Goal: Task Accomplishment & Management: Manage account settings

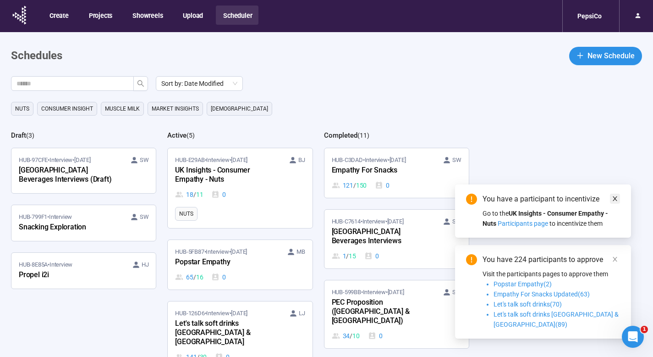
click at [617, 202] on icon "close" at bounding box center [615, 198] width 6 height 6
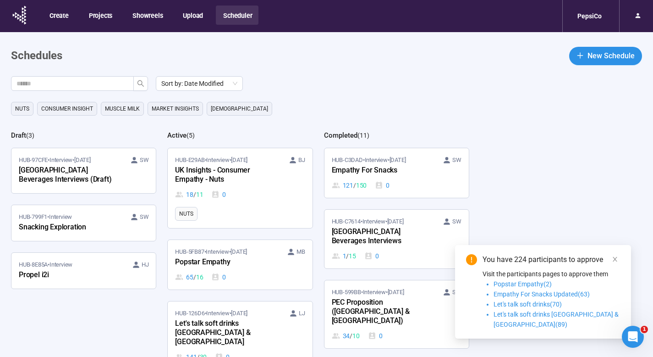
drag, startPoint x: 618, startPoint y: 269, endPoint x: 612, endPoint y: 232, distance: 36.7
click at [618, 262] on icon "close" at bounding box center [615, 259] width 6 height 6
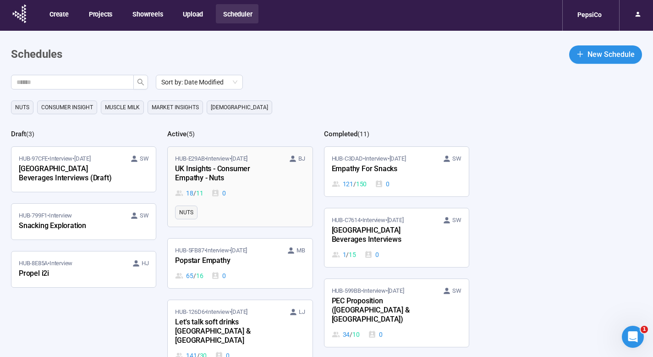
scroll to position [2, 0]
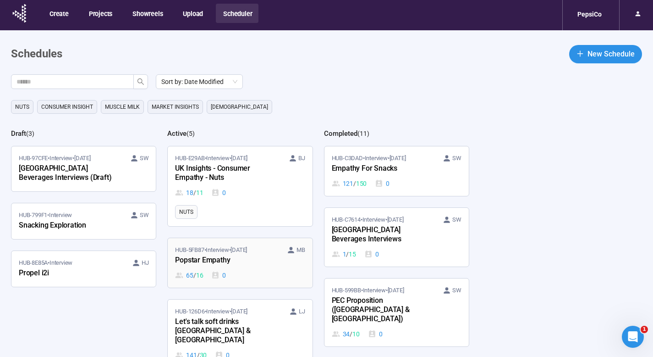
click at [263, 258] on div "Popstar Empathy" at bounding box center [225, 260] width 101 height 12
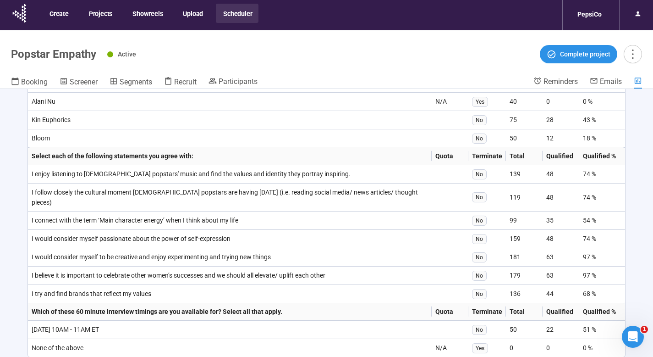
scroll to position [1545, 0]
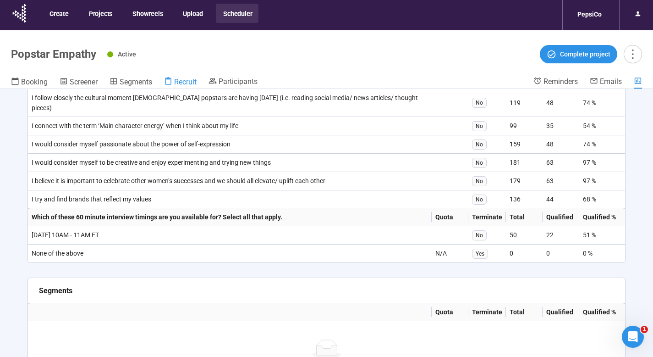
click at [190, 79] on span "Recruit" at bounding box center [185, 81] width 22 height 9
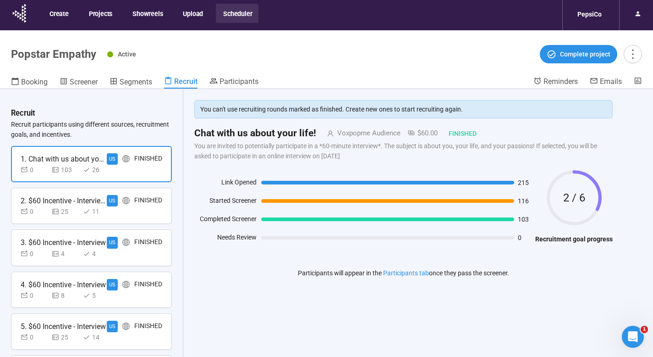
click at [77, 161] on div "1. Chat with us about your life!" at bounding box center [64, 158] width 86 height 11
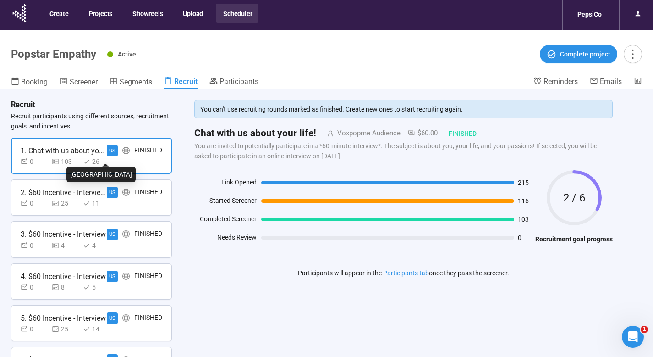
scroll to position [9, 0]
click at [607, 76] on header "Popstar Empathy Active Complete project Booking Screener Segments Recruit Parti…" at bounding box center [326, 59] width 653 height 59
click at [608, 80] on span "Emails" at bounding box center [611, 81] width 22 height 9
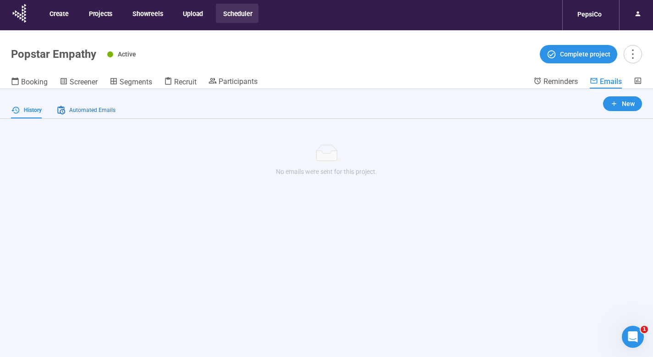
click at [88, 107] on span "Automated Emails" at bounding box center [92, 110] width 46 height 9
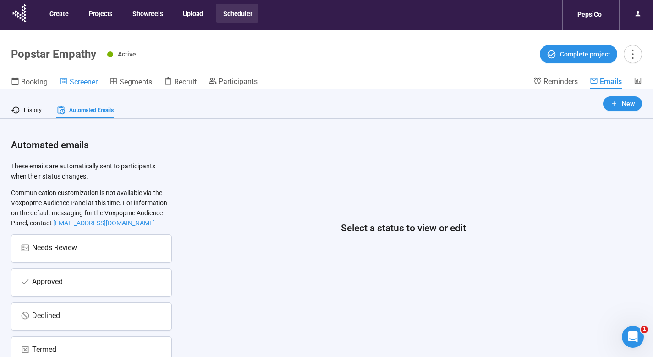
click at [74, 81] on span "Screener" at bounding box center [84, 81] width 28 height 9
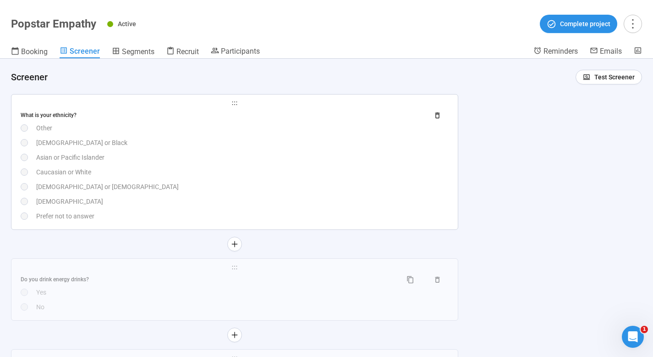
scroll to position [747, 0]
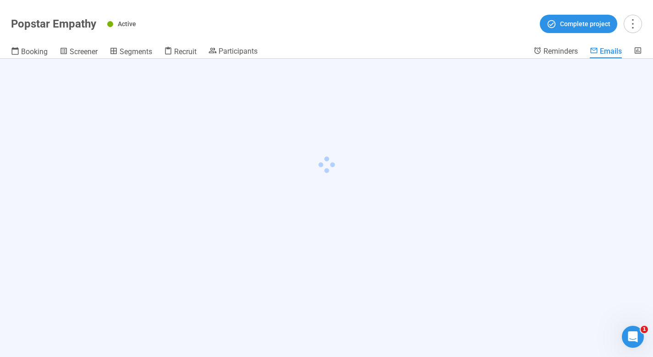
scroll to position [2, 0]
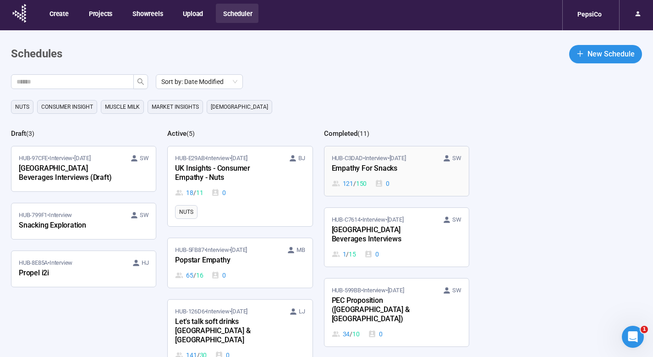
click at [384, 170] on div "Empathy For Snacks" at bounding box center [382, 169] width 101 height 12
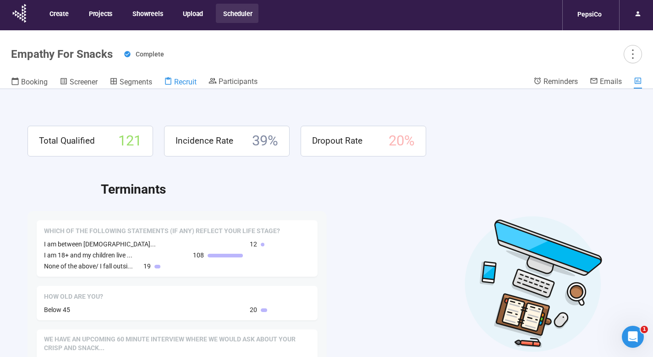
click at [183, 77] on span "Recruit" at bounding box center [185, 81] width 22 height 9
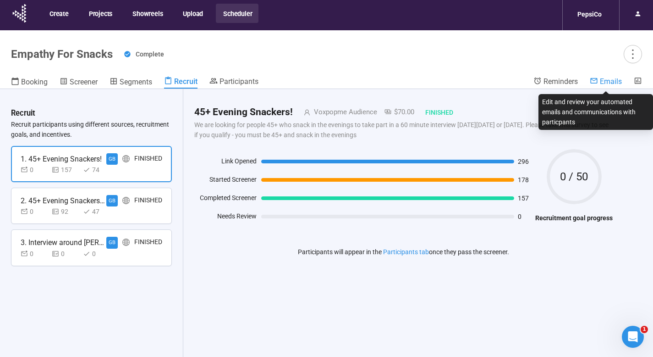
click at [605, 85] on span "Emails" at bounding box center [611, 81] width 22 height 9
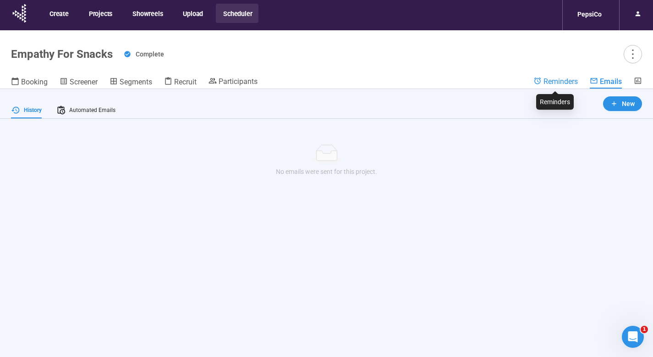
click at [551, 83] on span "Reminders" at bounding box center [561, 81] width 34 height 9
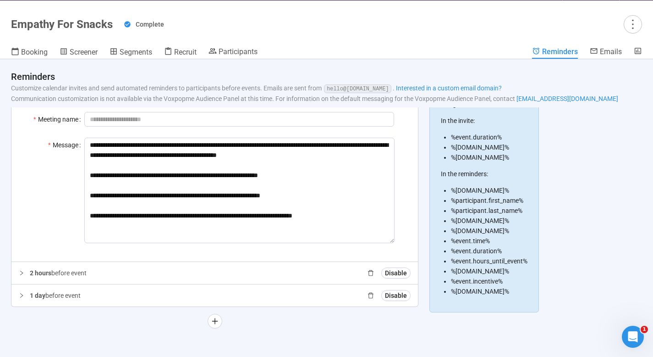
scroll to position [32, 0]
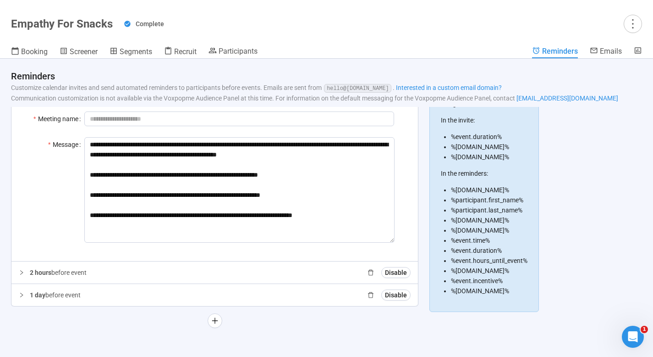
click at [76, 272] on p "2 hours before event" at bounding box center [58, 272] width 57 height 10
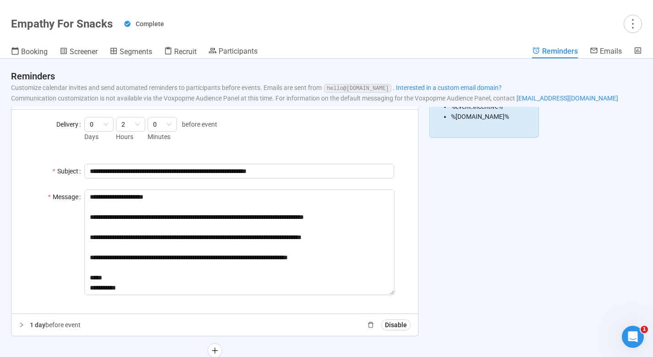
scroll to position [271, 0]
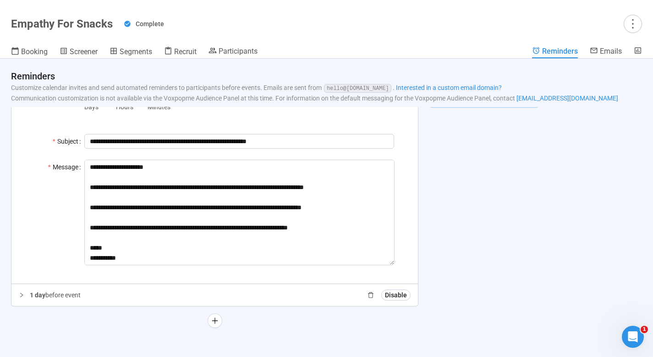
click at [76, 299] on p "1 day before event" at bounding box center [55, 295] width 51 height 10
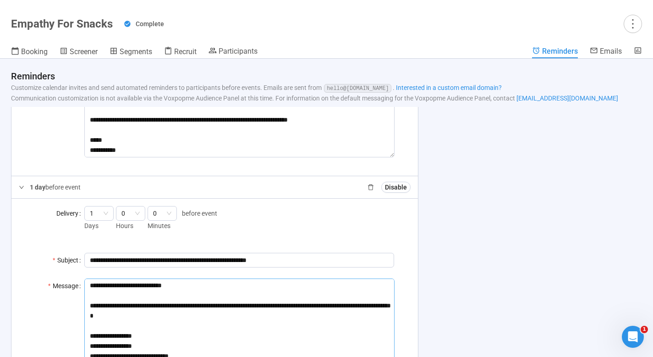
scroll to position [0, 0]
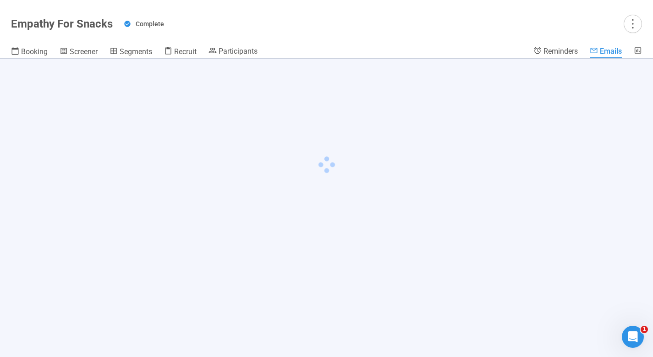
scroll to position [2, 0]
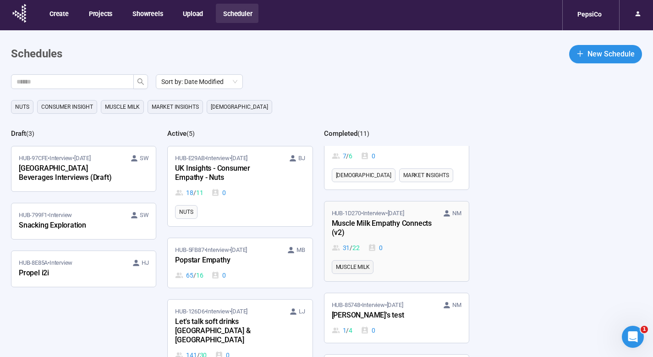
scroll to position [504, 0]
click at [385, 217] on div "Muscle Milk Empathy Connects (v2)" at bounding box center [382, 227] width 101 height 21
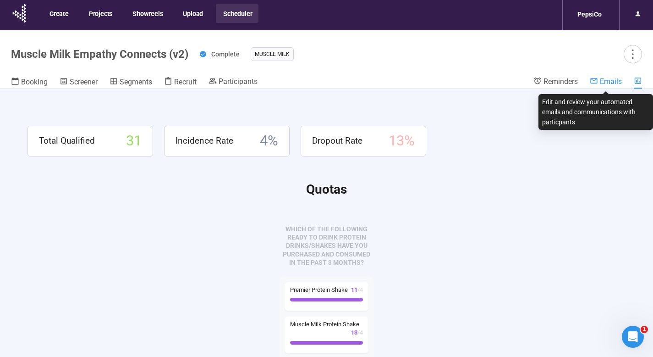
click at [598, 79] on icon at bounding box center [594, 81] width 8 height 8
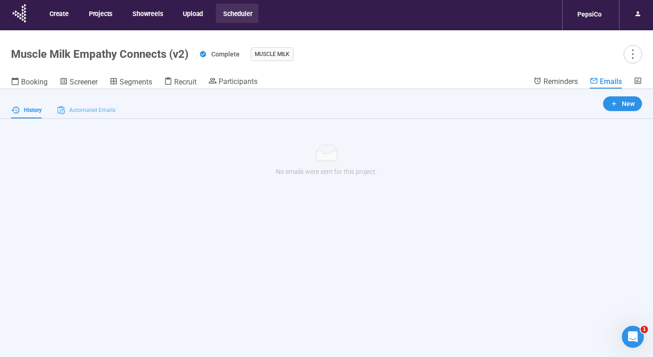
click at [85, 104] on div "Automated Emails" at bounding box center [85, 110] width 59 height 16
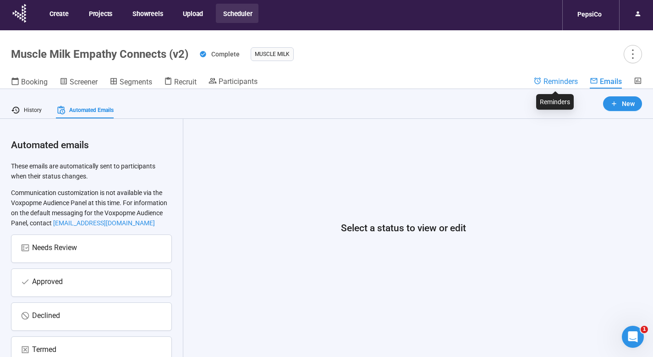
click at [551, 82] on span "Reminders" at bounding box center [561, 81] width 34 height 9
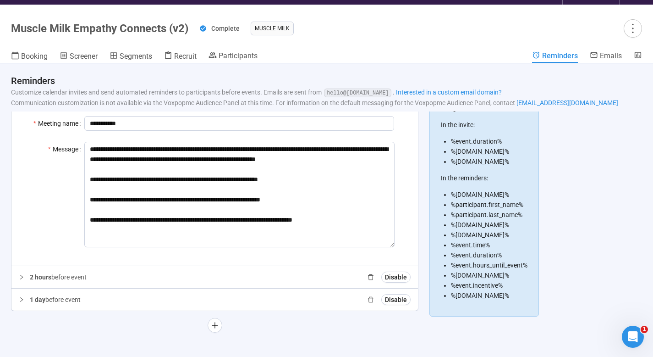
scroll to position [32, 0]
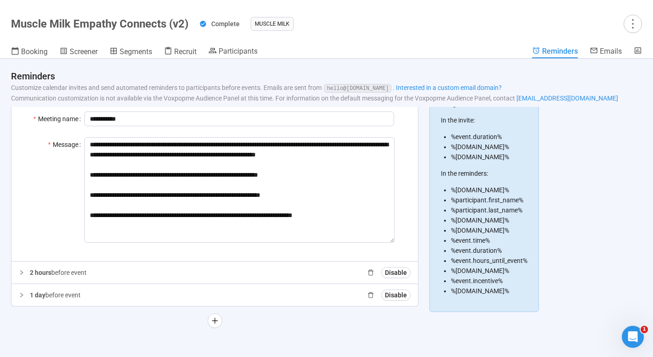
click at [55, 291] on p "1 day before event" at bounding box center [55, 295] width 51 height 10
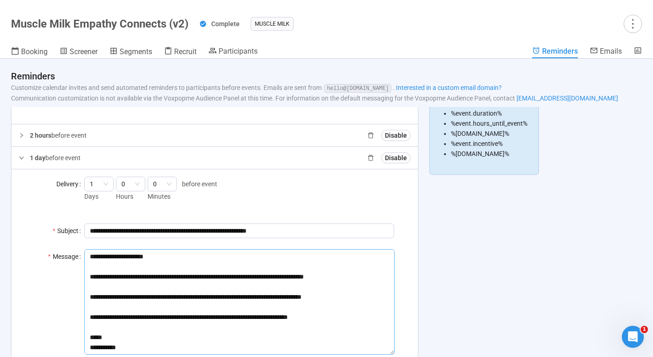
scroll to position [91, 0]
click at [51, 134] on span "2 hours" at bounding box center [41, 135] width 22 height 7
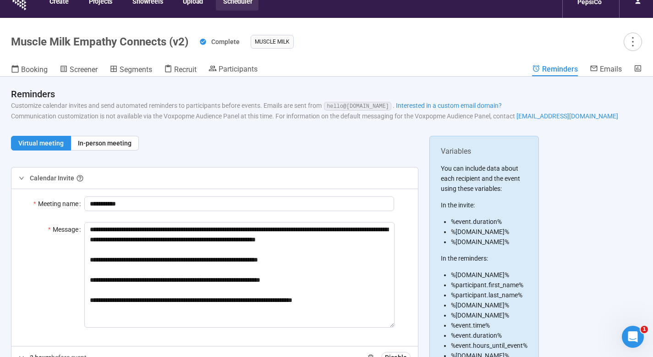
scroll to position [0, 0]
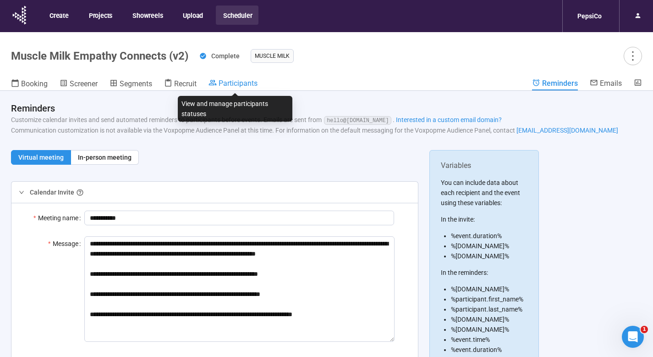
click at [220, 83] on div "Participants" at bounding box center [233, 82] width 49 height 9
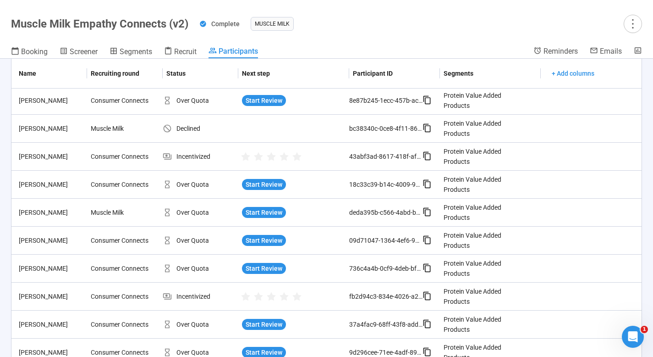
scroll to position [64, 0]
